Goal: Transaction & Acquisition: Subscribe to service/newsletter

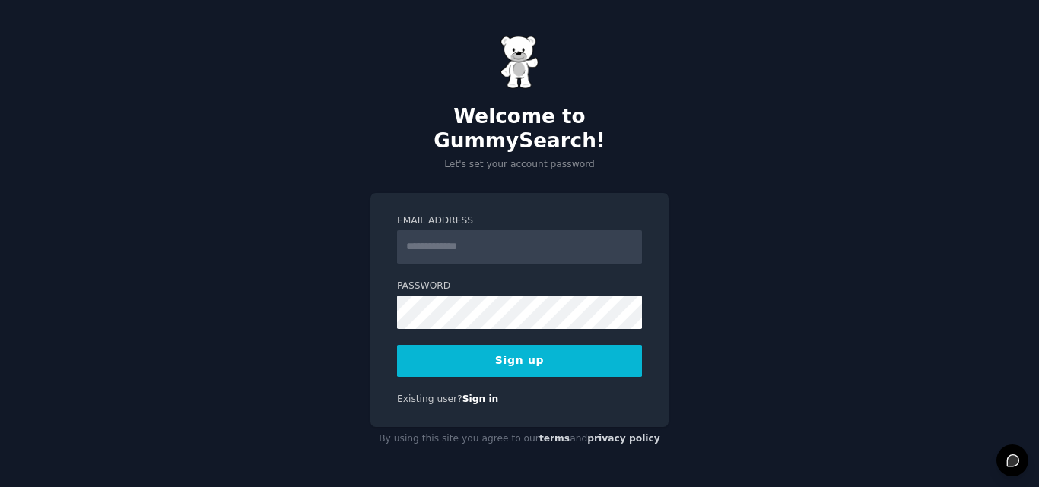
click at [476, 237] on input "Email Address" at bounding box center [519, 246] width 245 height 33
type input "**********"
click at [523, 351] on button "Sign up" at bounding box center [519, 361] width 245 height 32
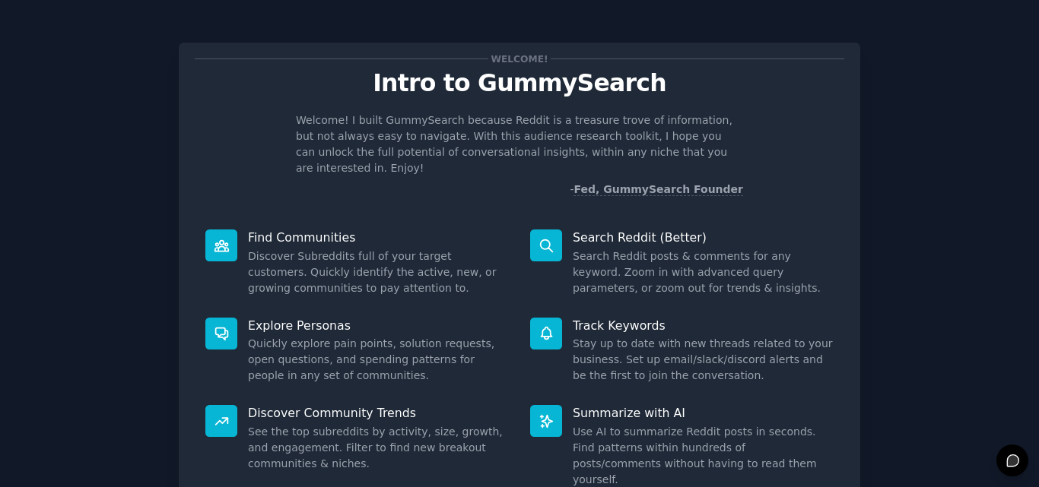
click at [510, 11] on div "Welcome! Intro to GummySearch Welcome! I built GummySearch because Reddit is a …" at bounding box center [519, 313] width 1039 height 627
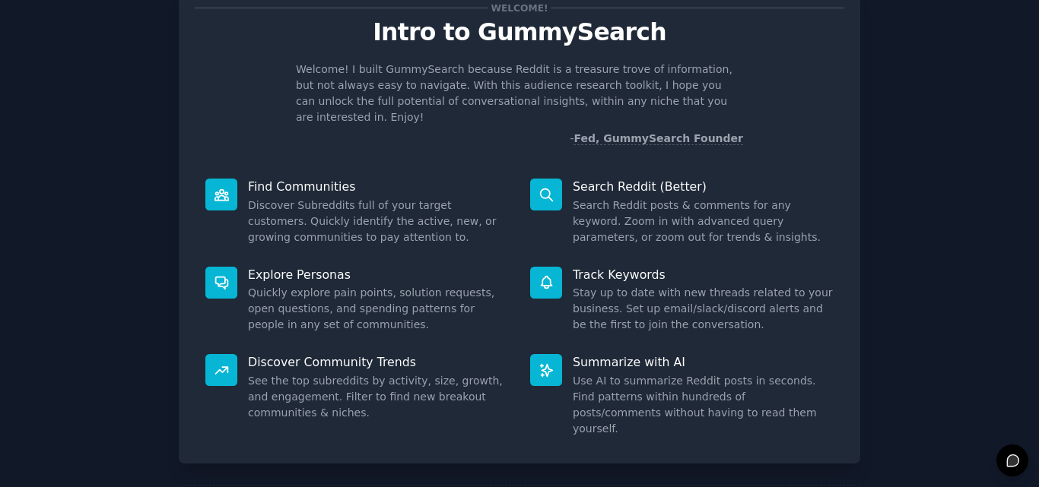
scroll to position [108, 0]
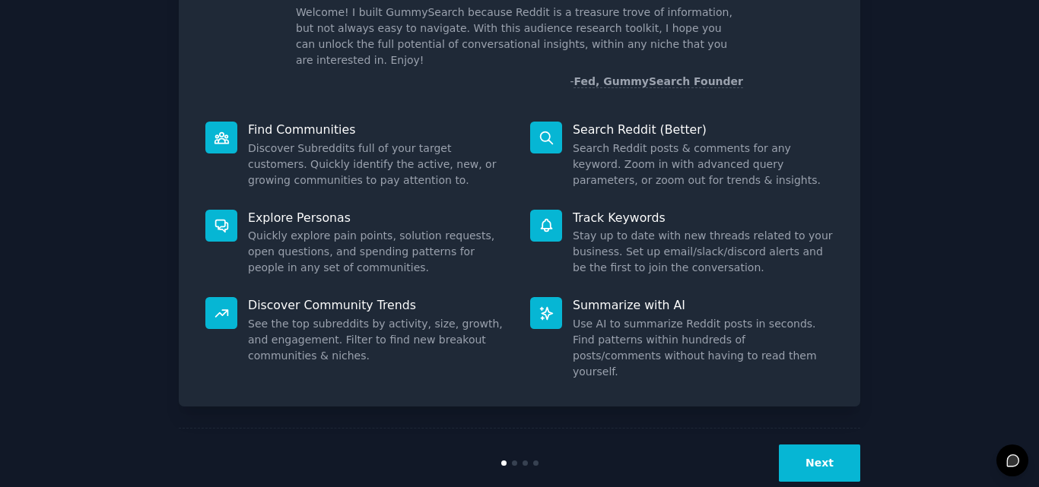
click at [835, 445] on button "Next" at bounding box center [819, 463] width 81 height 37
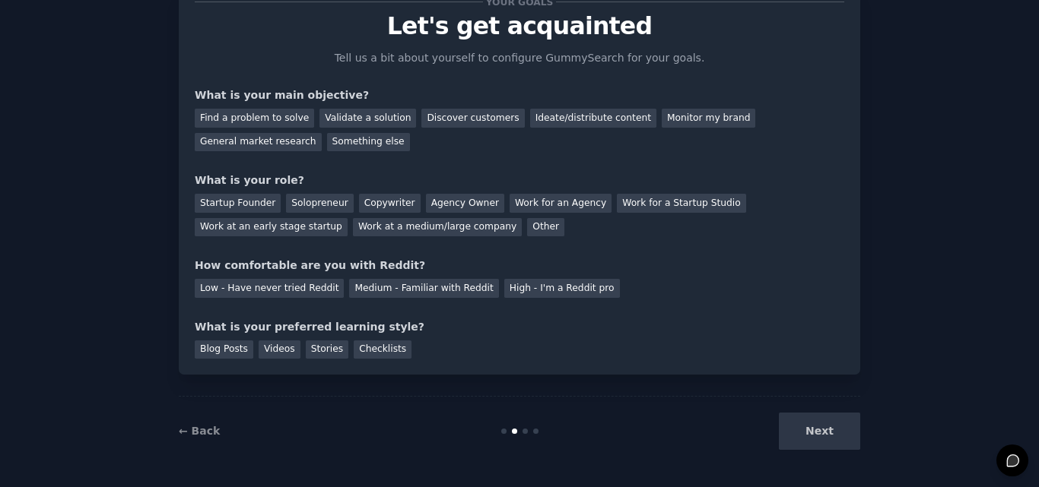
scroll to position [57, 0]
click at [809, 442] on div "Next" at bounding box center [746, 431] width 227 height 37
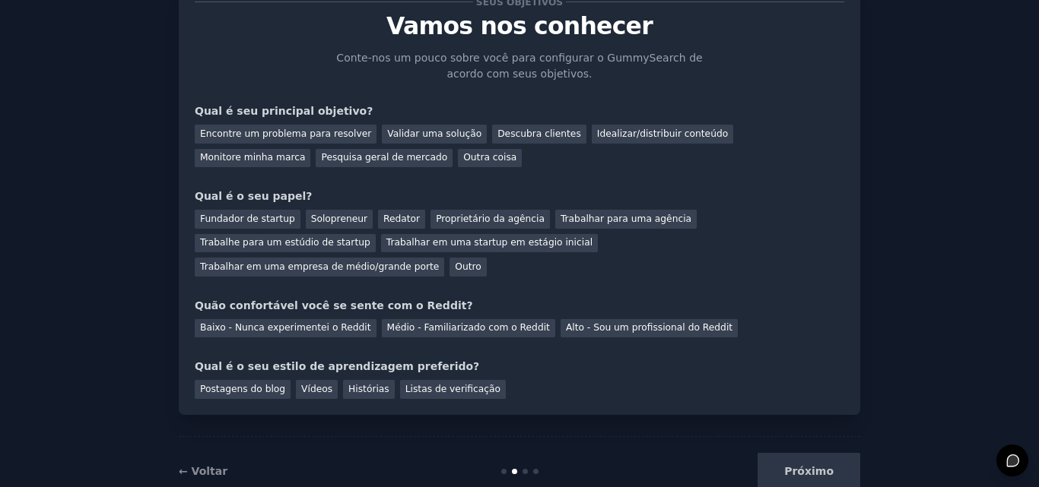
scroll to position [73, 0]
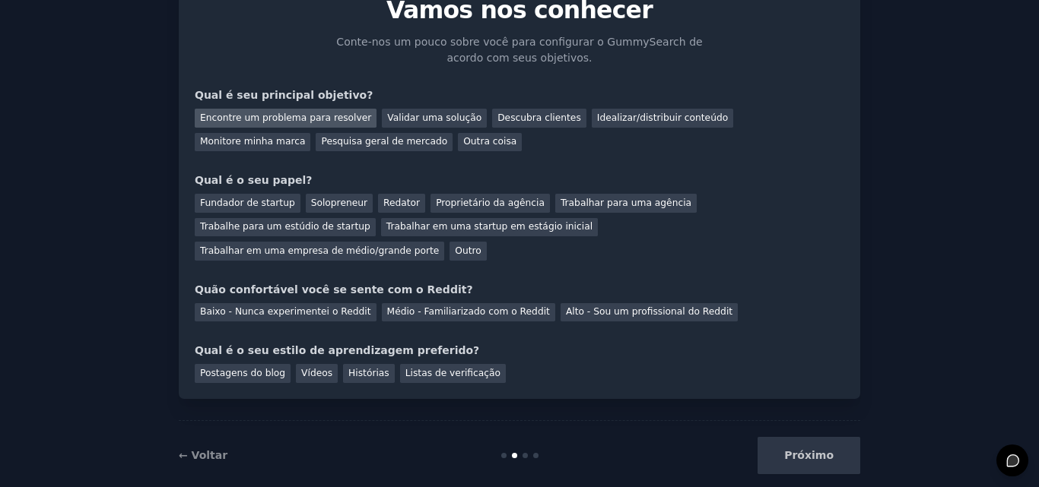
click at [306, 123] on font "Encontre um problema para resolver" at bounding box center [285, 118] width 171 height 11
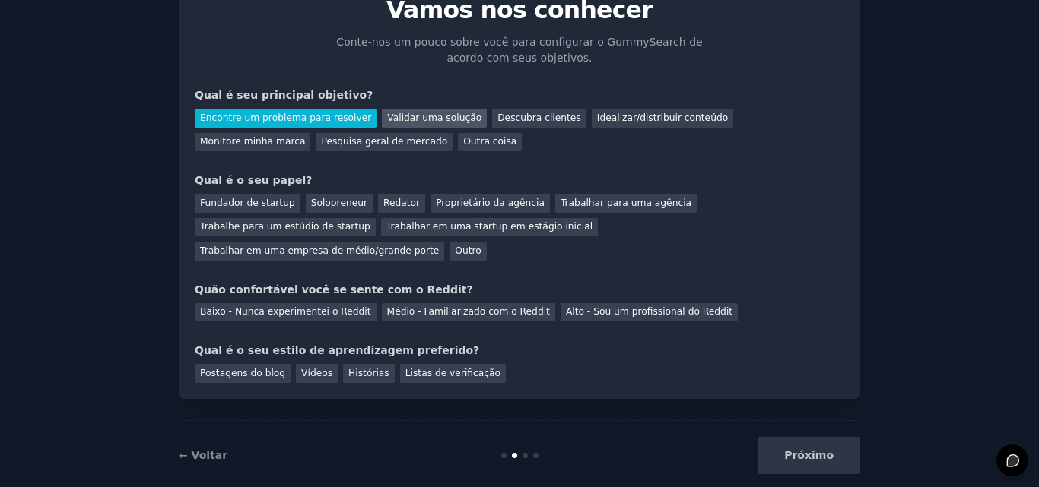
click at [412, 116] on font "Validar uma solução" at bounding box center [434, 118] width 94 height 11
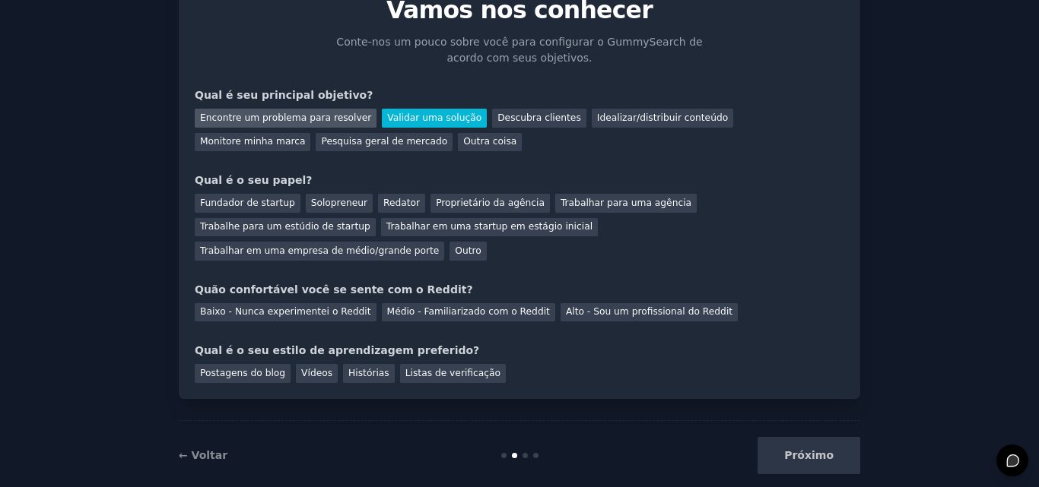
click at [316, 115] on font "Encontre um problema para resolver" at bounding box center [285, 118] width 171 height 11
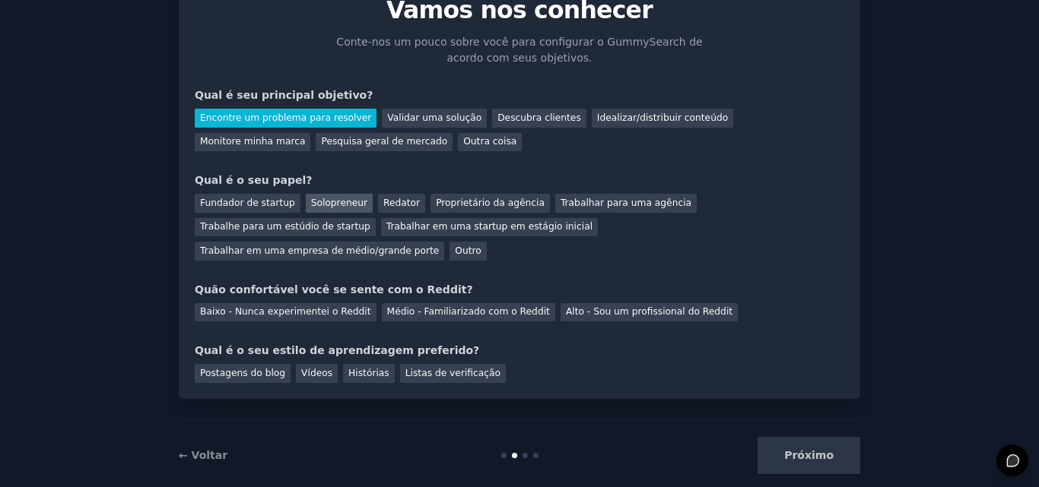
click at [325, 207] on font "Solopreneur" at bounding box center [339, 203] width 56 height 11
click at [386, 230] on font "Trabalhar em uma startup em estágio inicial" at bounding box center [489, 226] width 206 height 11
click at [332, 201] on font "Solopreneur" at bounding box center [339, 203] width 56 height 11
click at [451, 306] on font "Médio - Familiarizado com o Reddit" at bounding box center [468, 311] width 163 height 11
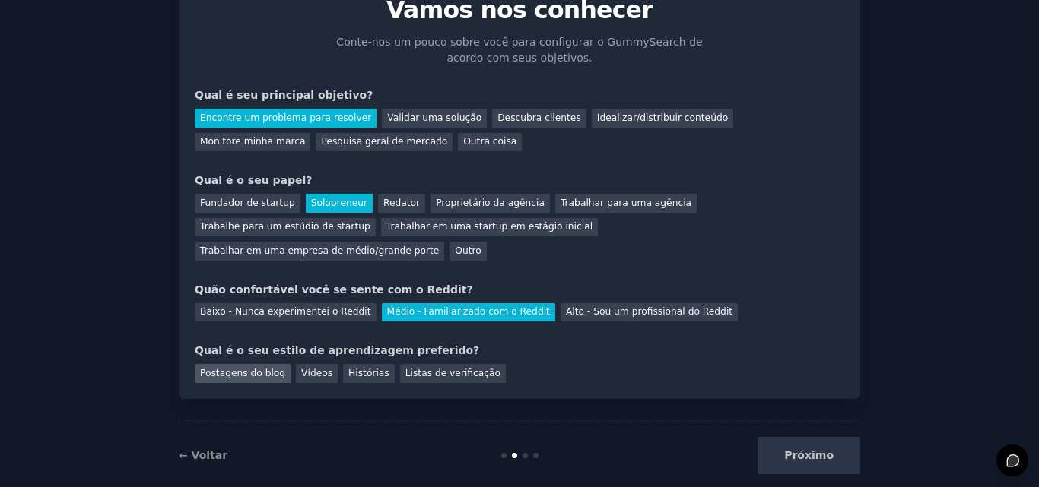
click at [256, 368] on font "Postagens do blog" at bounding box center [242, 373] width 85 height 11
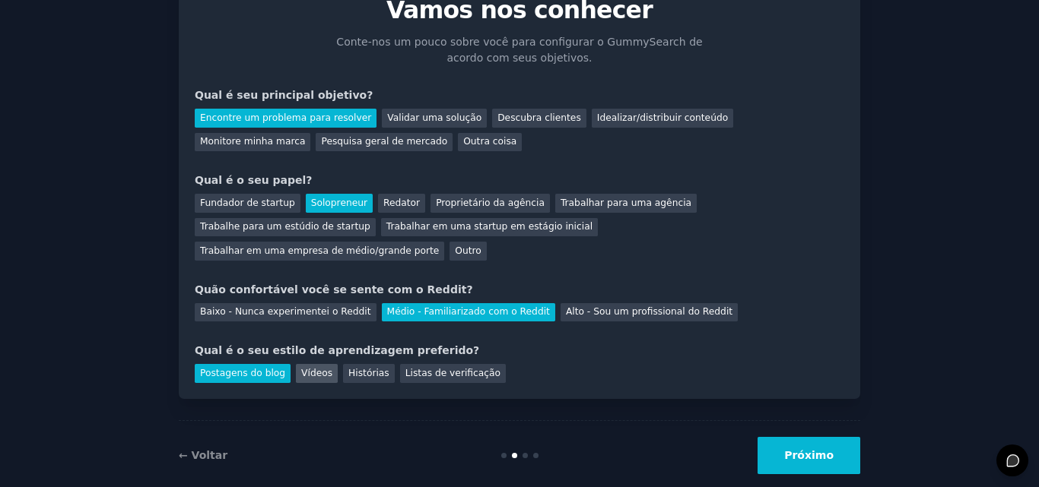
click at [301, 368] on font "Vídeos" at bounding box center [316, 373] width 31 height 11
click at [258, 368] on font "Postagens do blog" at bounding box center [242, 373] width 85 height 11
click at [824, 439] on button "Próximo" at bounding box center [808, 455] width 103 height 37
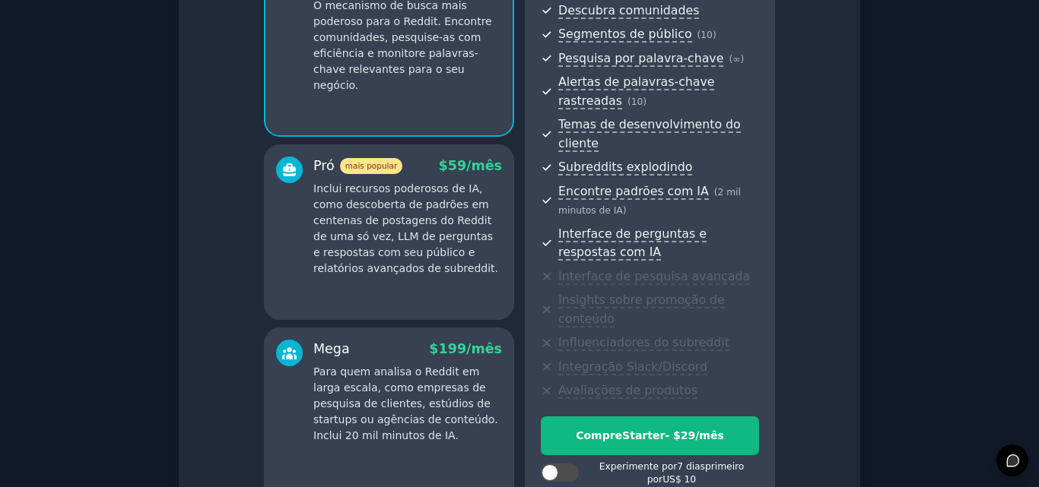
scroll to position [316, 0]
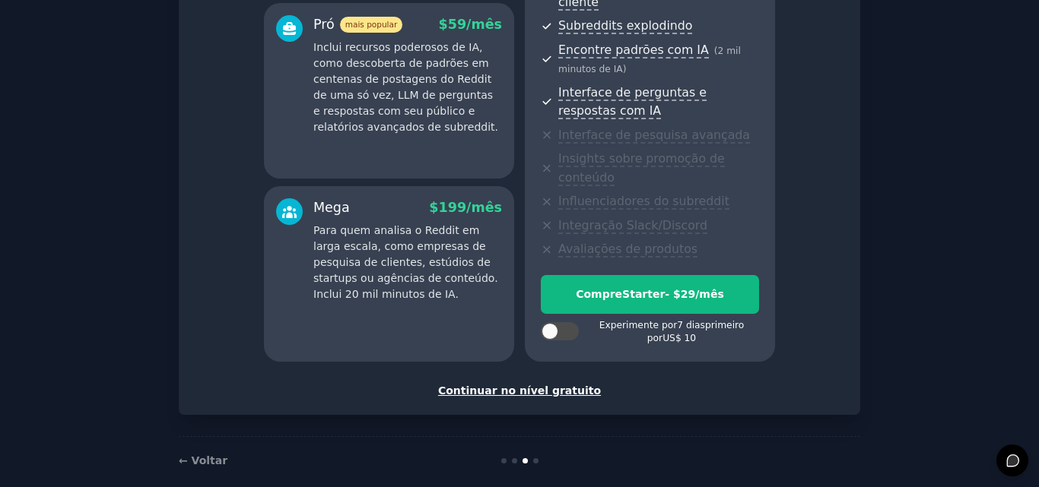
click at [521, 385] on font "Continuar no nível gratuito" at bounding box center [519, 391] width 163 height 12
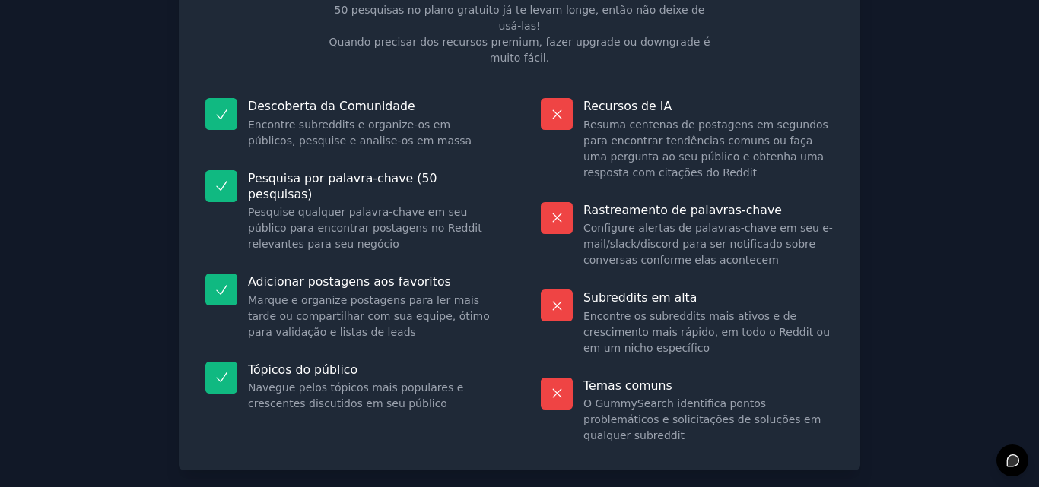
scroll to position [169, 0]
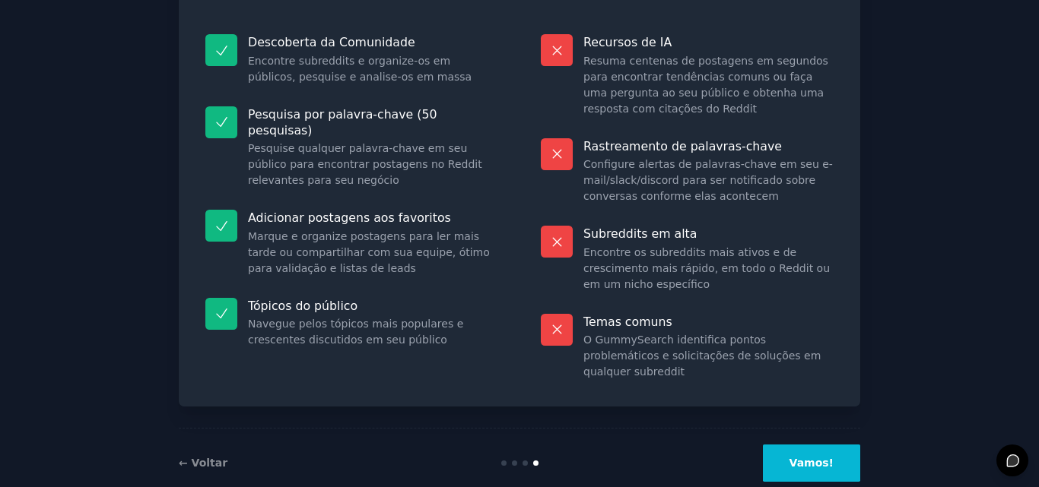
click at [821, 457] on font "Vamos!" at bounding box center [811, 463] width 44 height 12
